Goal: Find contact information: Find contact information

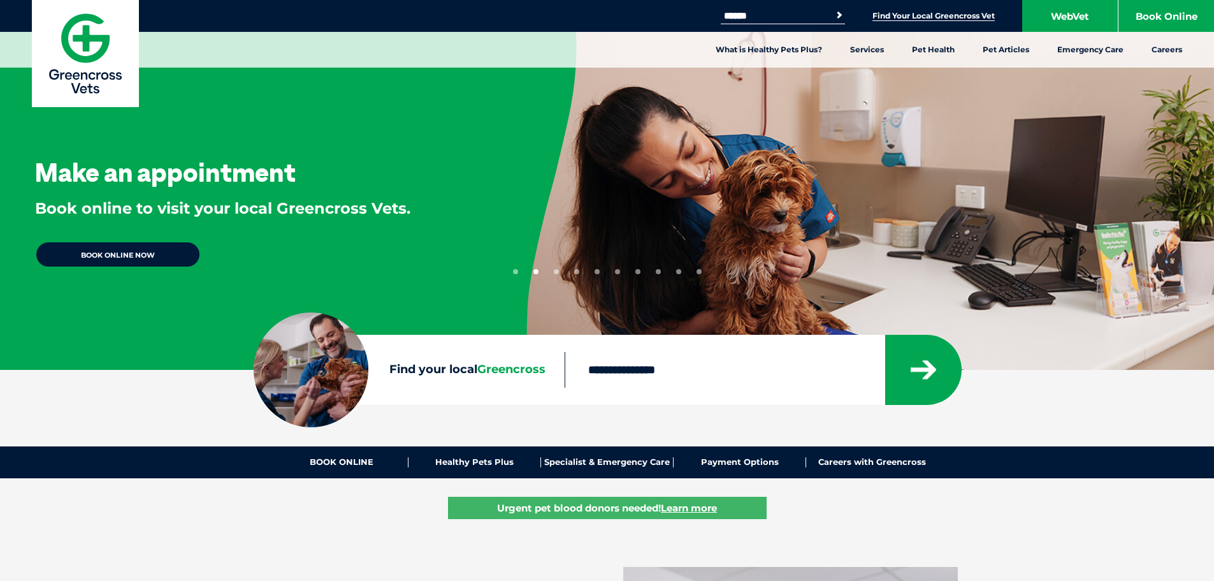
click at [880, 13] on link "Find Your Local Greencross Vet" at bounding box center [933, 16] width 122 height 10
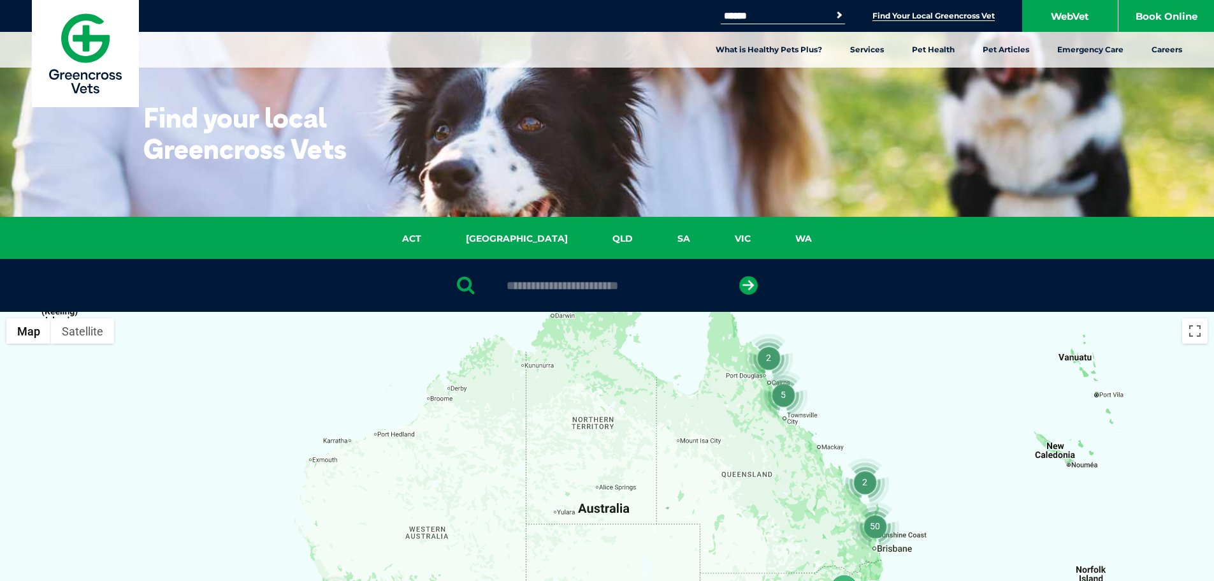
click at [880, 13] on link "Find Your Local Greencross Vet" at bounding box center [933, 16] width 122 height 10
click at [948, 17] on link "Find Your Local Greencross Vet" at bounding box center [933, 16] width 122 height 10
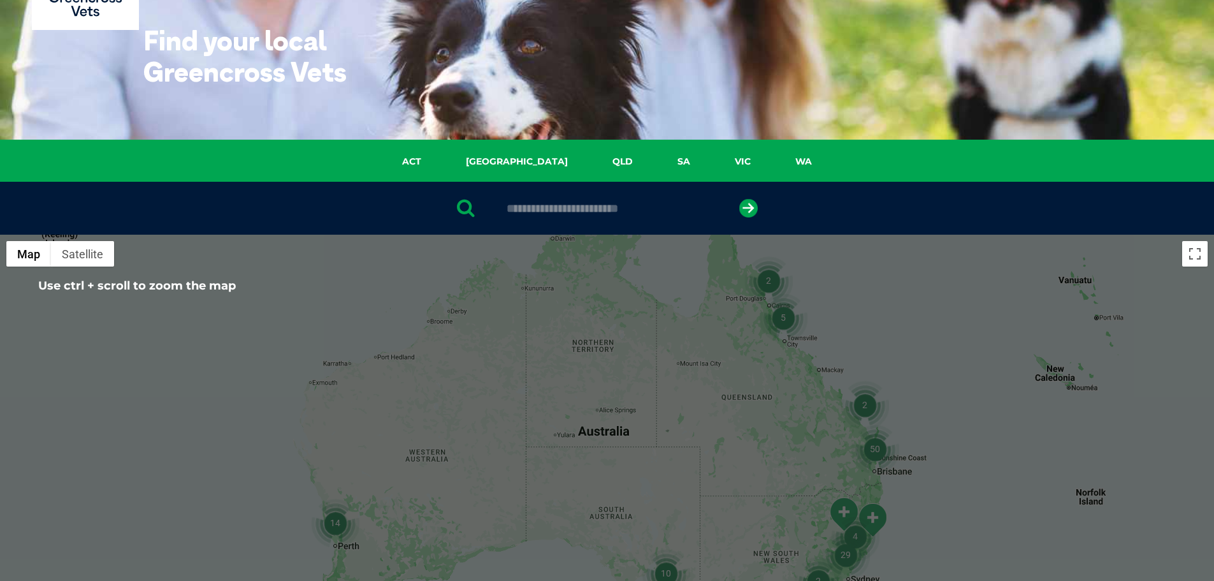
scroll to position [64, 0]
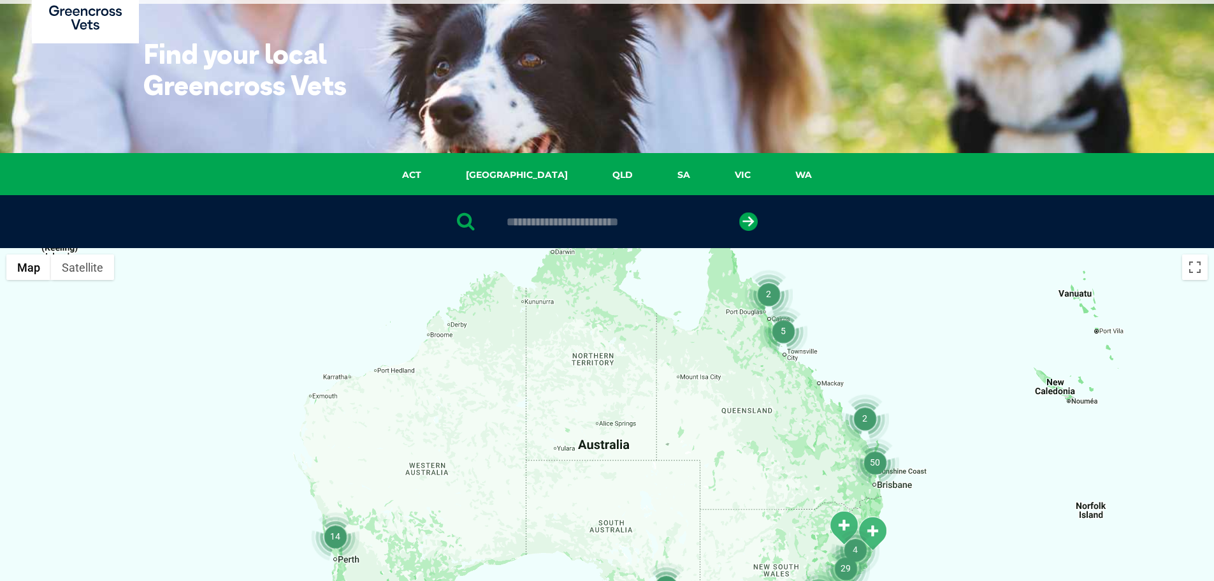
click at [553, 227] on input "text" at bounding box center [606, 221] width 213 height 13
type input "****"
click at [739, 212] on button "submit" at bounding box center [748, 221] width 18 height 18
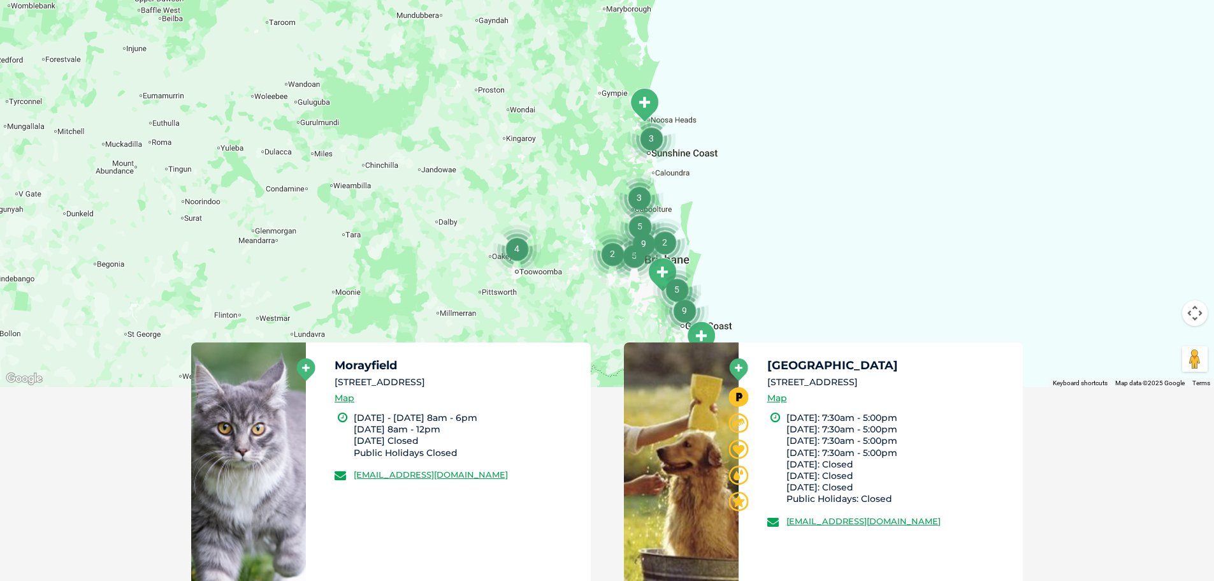
scroll to position [439, 0]
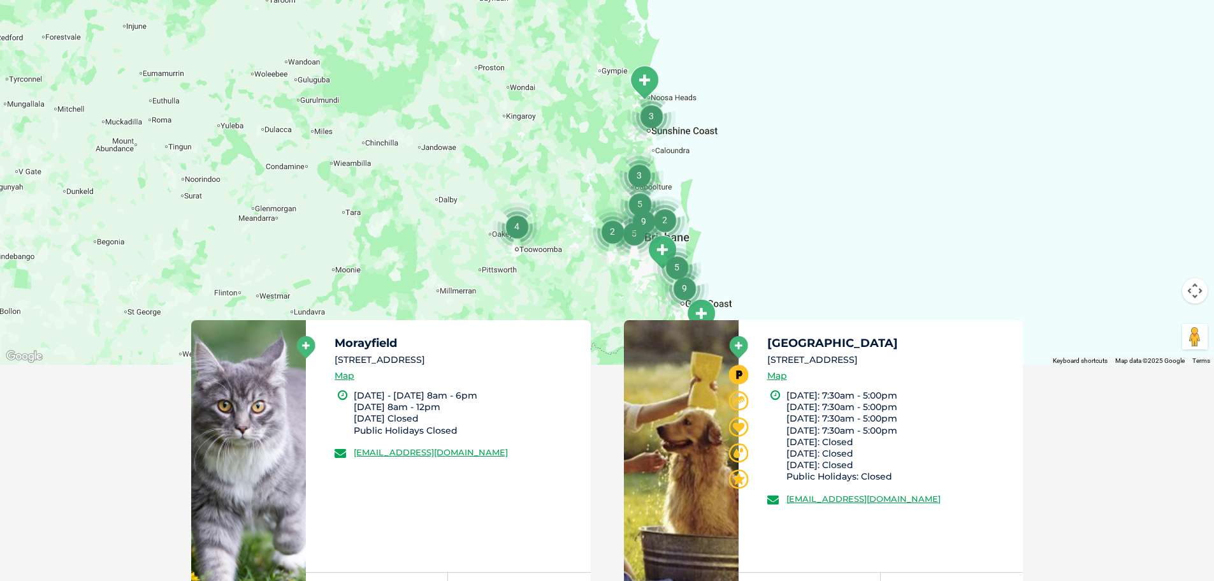
drag, startPoint x: 335, startPoint y: 358, endPoint x: 529, endPoint y: 355, distance: 193.8
click at [529, 355] on li "[STREET_ADDRESS]" at bounding box center [457, 359] width 245 height 13
copy li "[STREET_ADDRESS]"
click at [375, 360] on li "[STREET_ADDRESS]" at bounding box center [457, 359] width 245 height 13
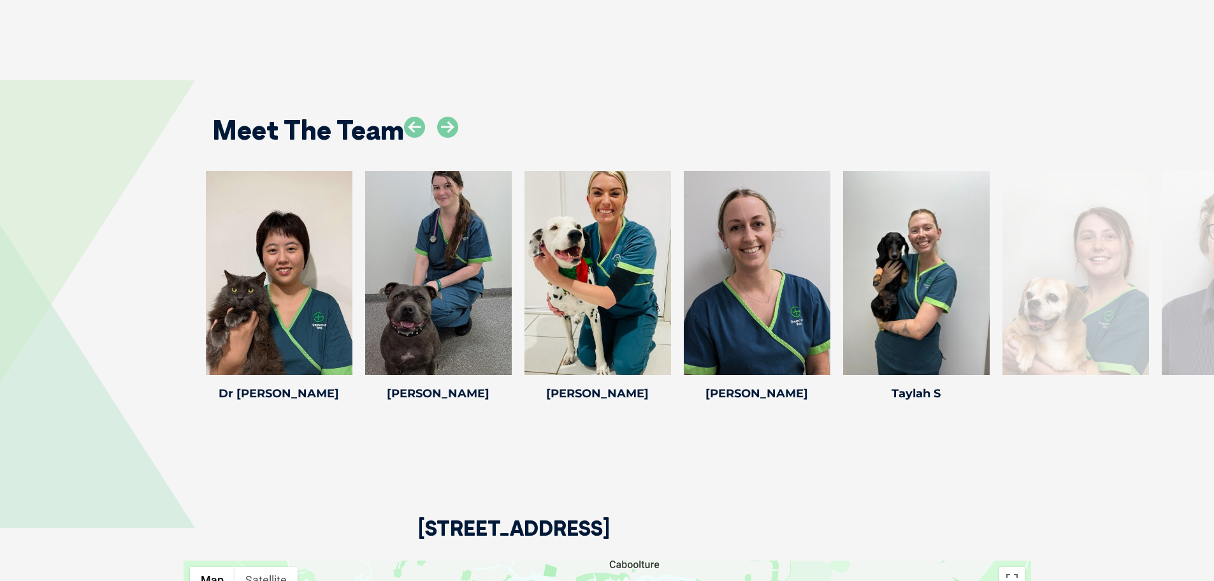
scroll to position [1912, 0]
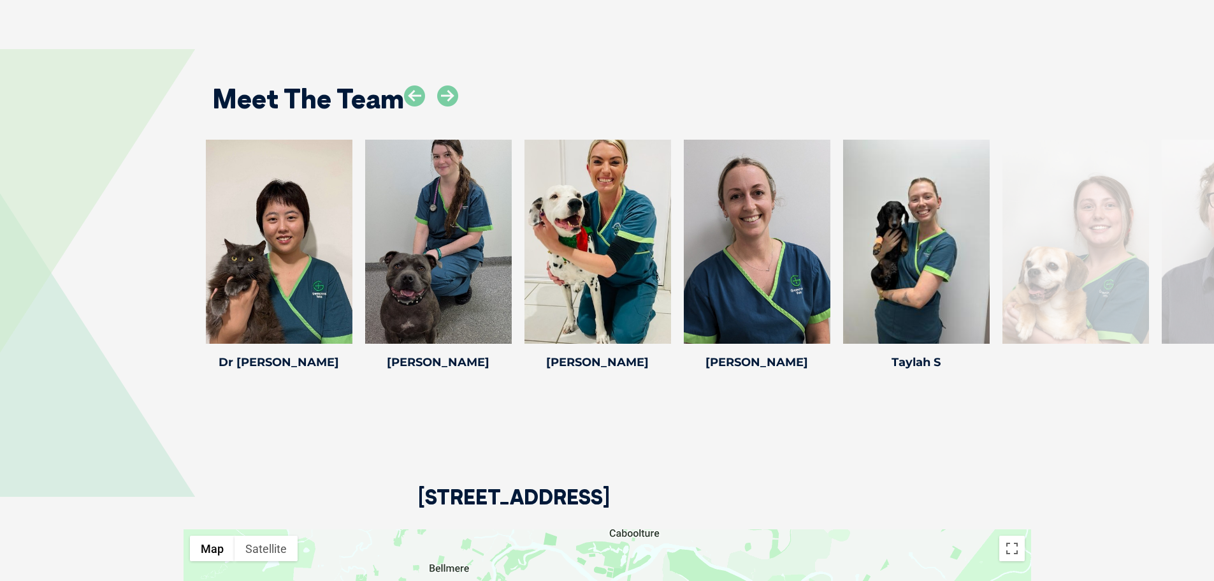
click at [1199, 224] on div at bounding box center [1235, 242] width 147 height 204
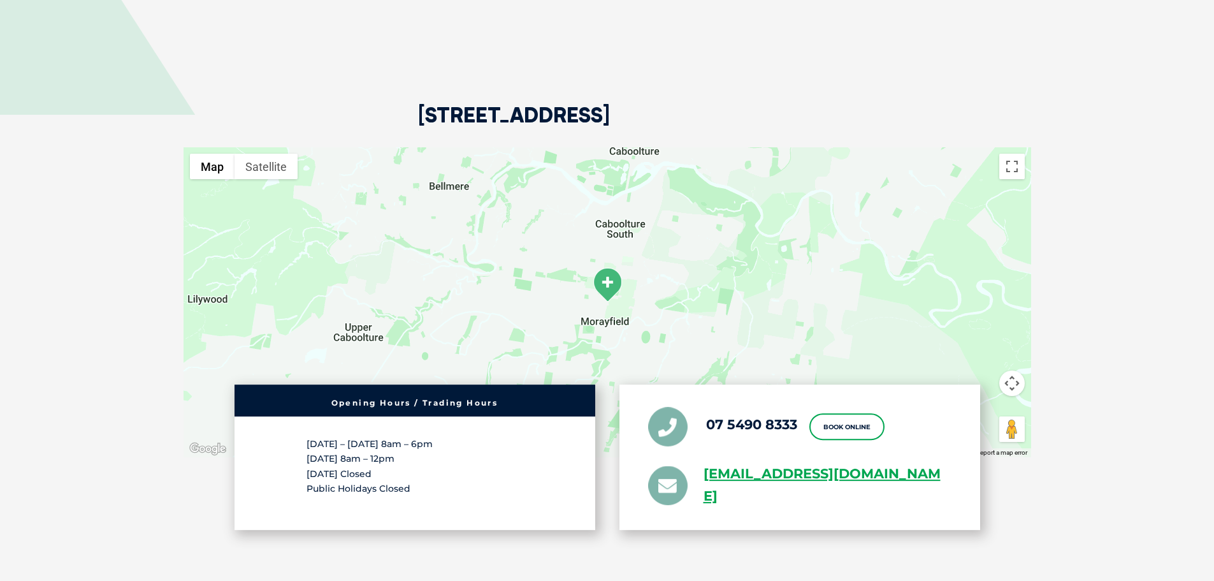
scroll to position [2294, 0]
drag, startPoint x: 704, startPoint y: 391, endPoint x: 795, endPoint y: 392, distance: 90.5
click at [795, 406] on li "07 5490 8333" at bounding box center [722, 426] width 149 height 40
copy li "07 5490 8333"
